Goal: Task Accomplishment & Management: Complete application form

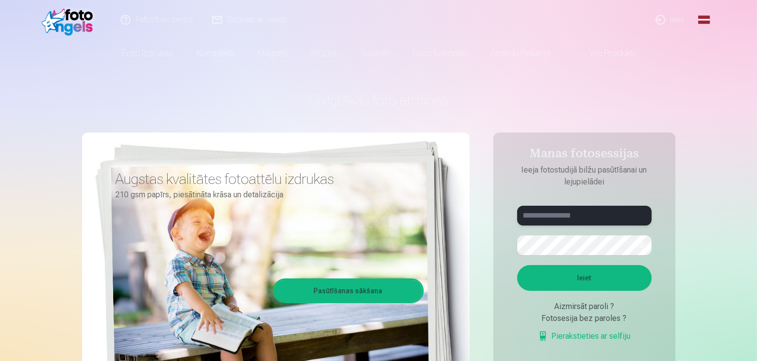
click at [568, 214] on input "text" at bounding box center [584, 216] width 134 height 20
type input "**********"
click at [638, 247] on button "button" at bounding box center [641, 245] width 19 height 19
click at [517, 265] on button "Ieiet" at bounding box center [584, 278] width 134 height 26
